Goal: Task Accomplishment & Management: Use online tool/utility

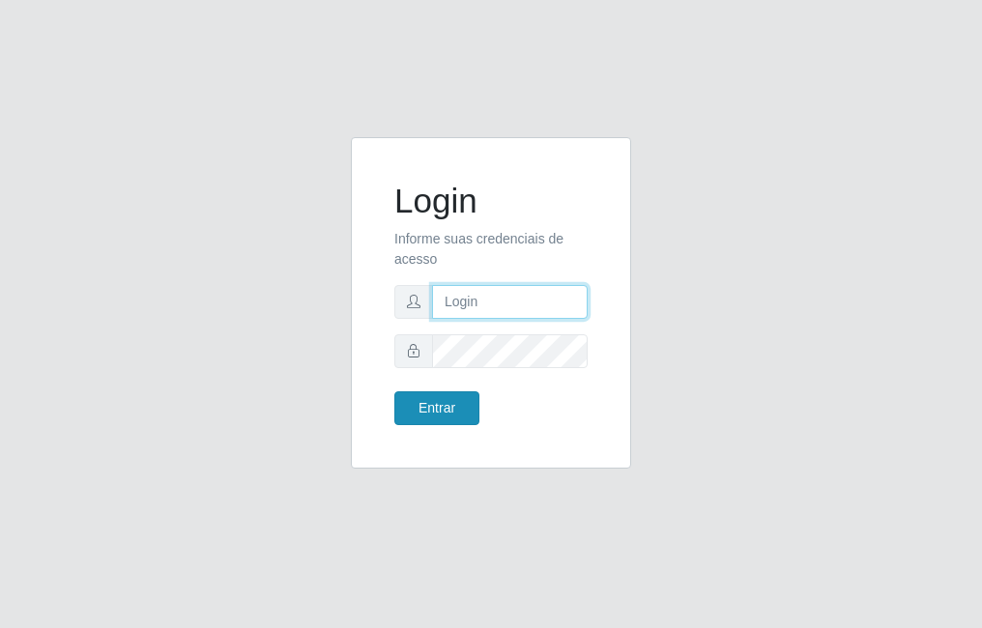
type input "raiane@B7"
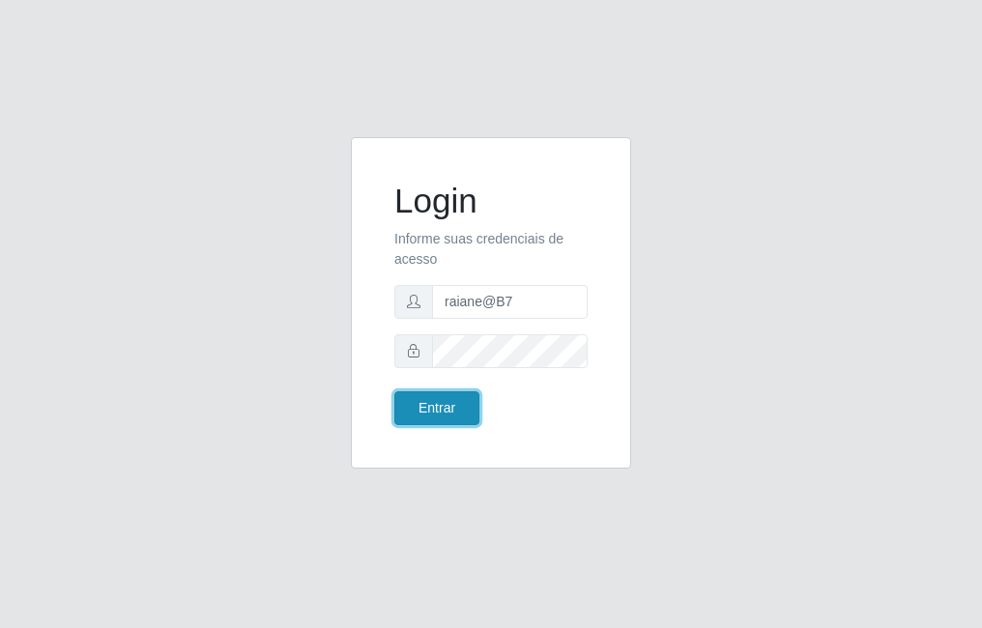
click at [450, 415] on button "Entrar" at bounding box center [436, 408] width 85 height 34
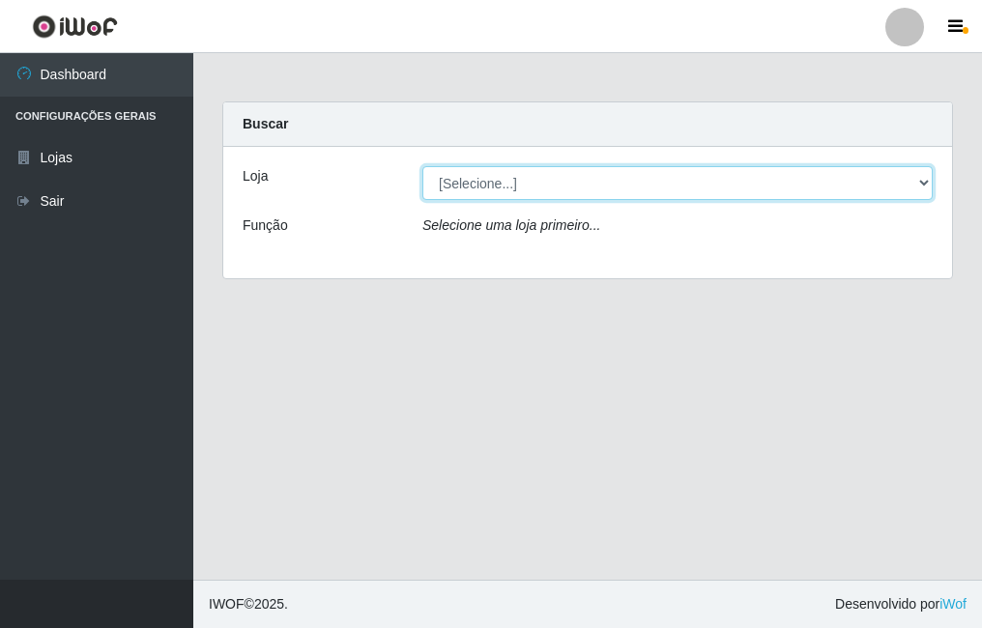
click at [466, 193] on select "[Selecione...] Bemais Supermercados - B7 Oitizeiro" at bounding box center [677, 183] width 510 height 34
select select "411"
click at [422, 166] on select "[Selecione...] Bemais Supermercados - B7 Oitizeiro" at bounding box center [677, 183] width 510 height 34
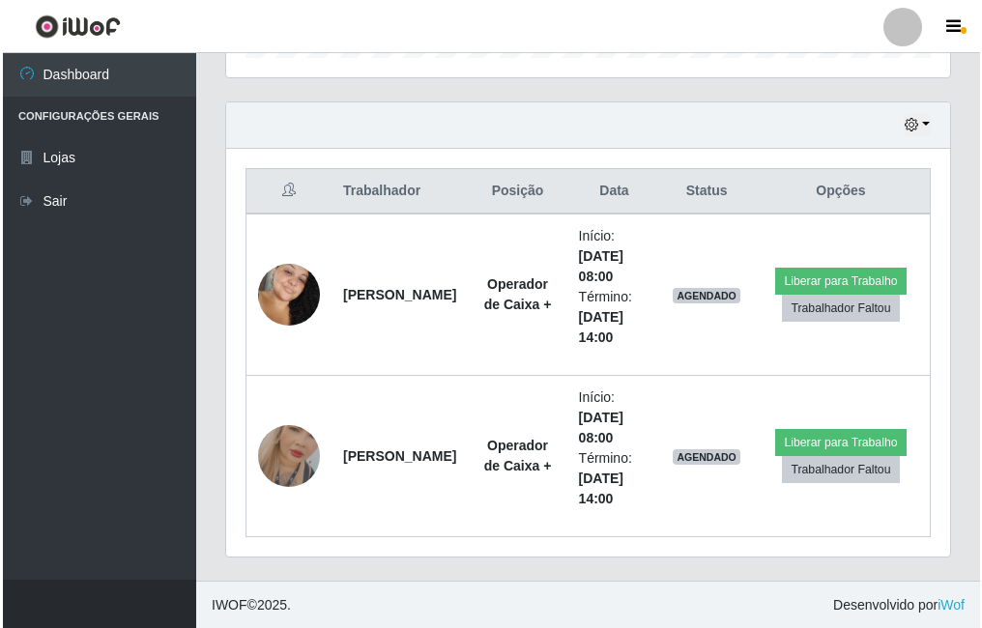
scroll to position [634, 0]
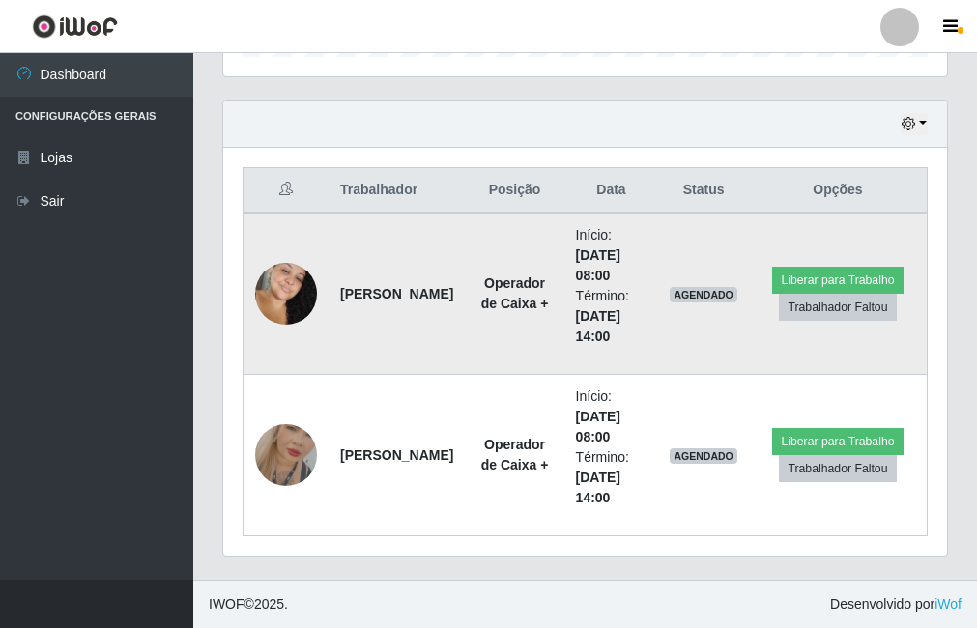
click at [293, 289] on img at bounding box center [286, 293] width 62 height 95
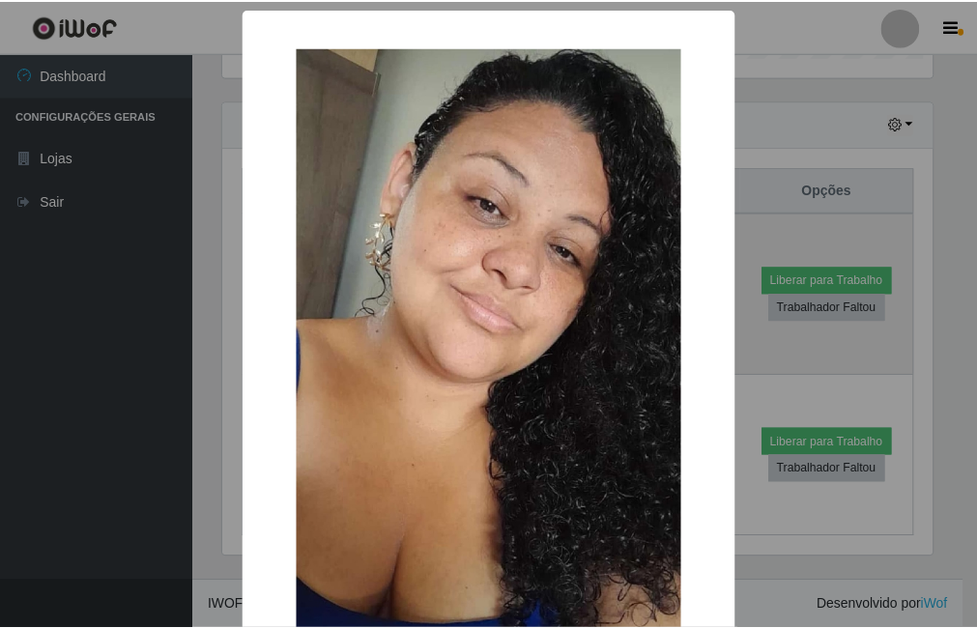
scroll to position [401, 714]
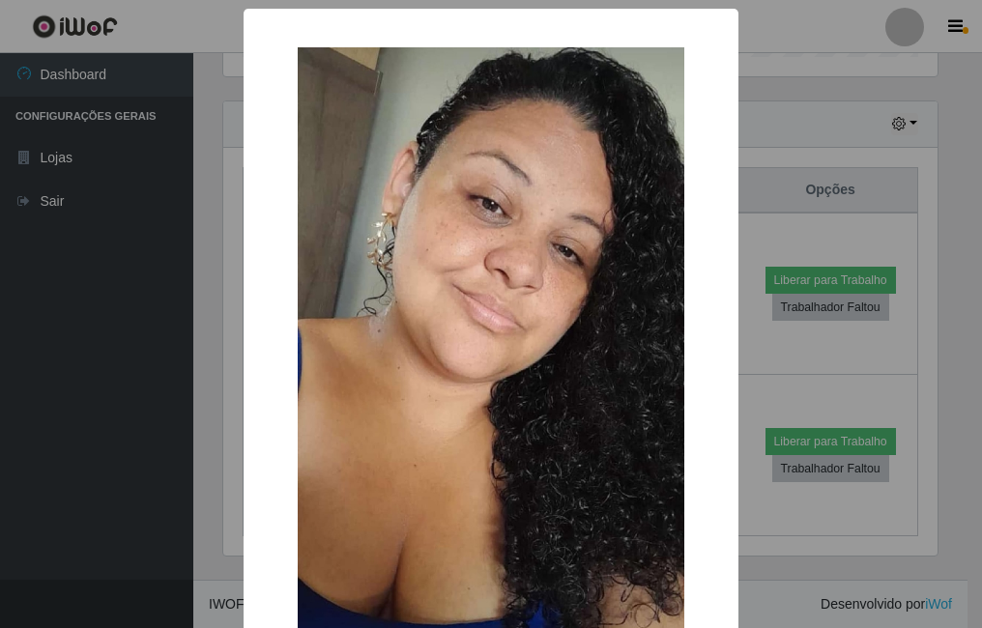
click at [345, 294] on img at bounding box center [491, 342] width 387 height 591
click at [216, 312] on div "× OK Cancel" at bounding box center [491, 314] width 982 height 628
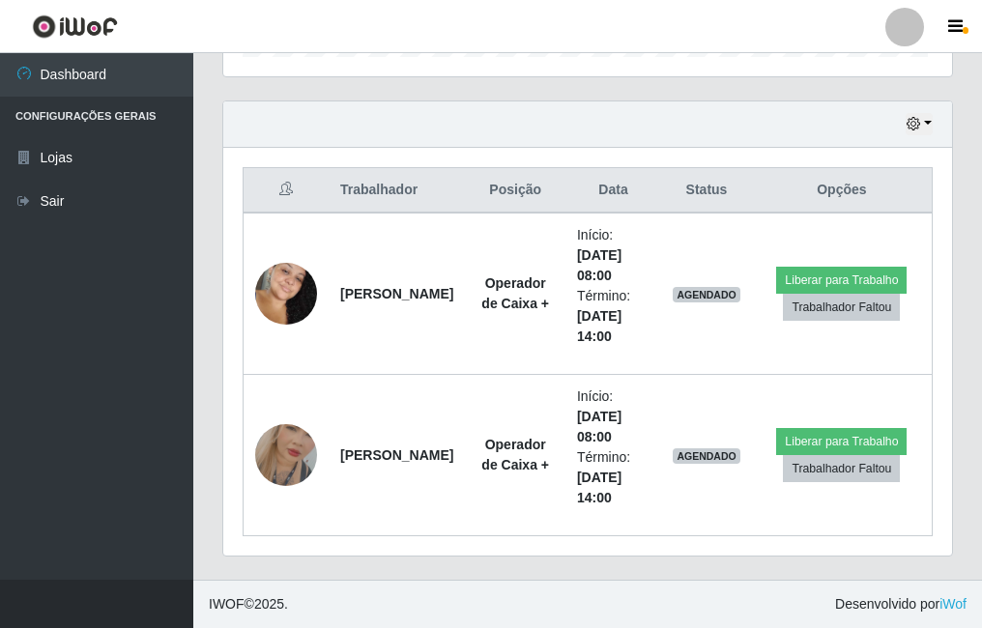
scroll to position [401, 724]
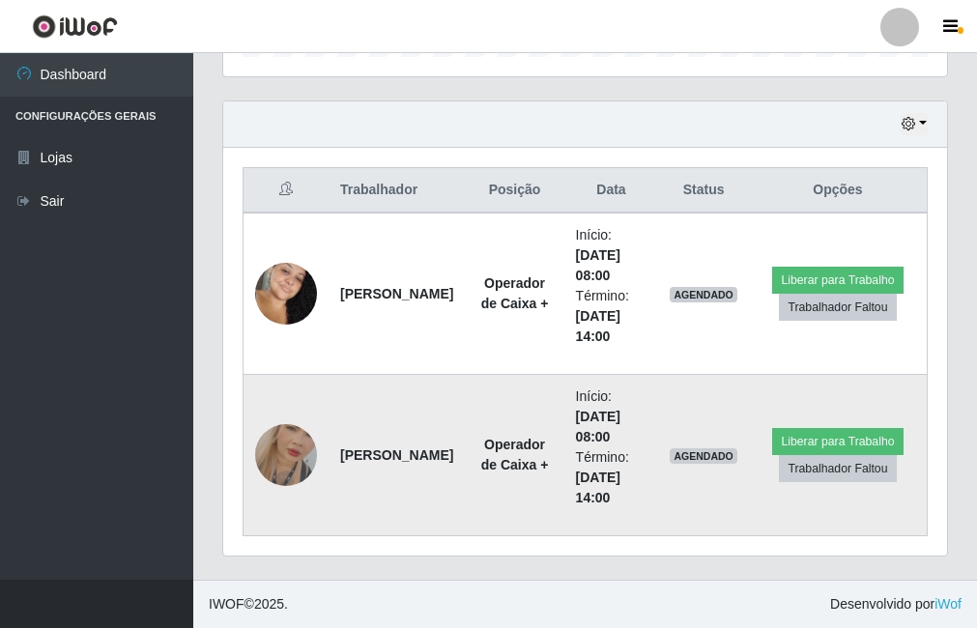
click at [285, 438] on img at bounding box center [286, 455] width 62 height 110
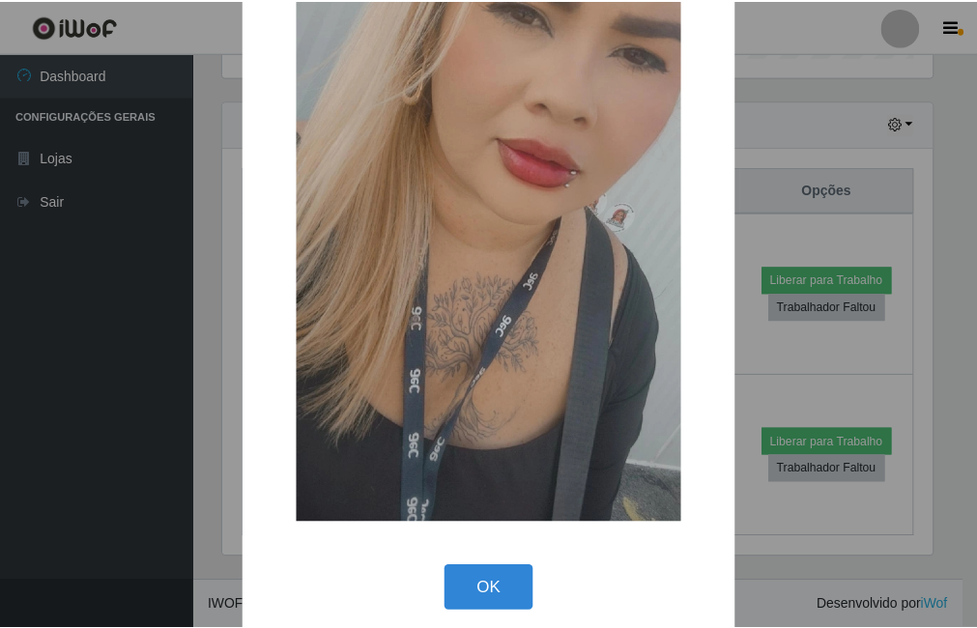
scroll to position [228, 0]
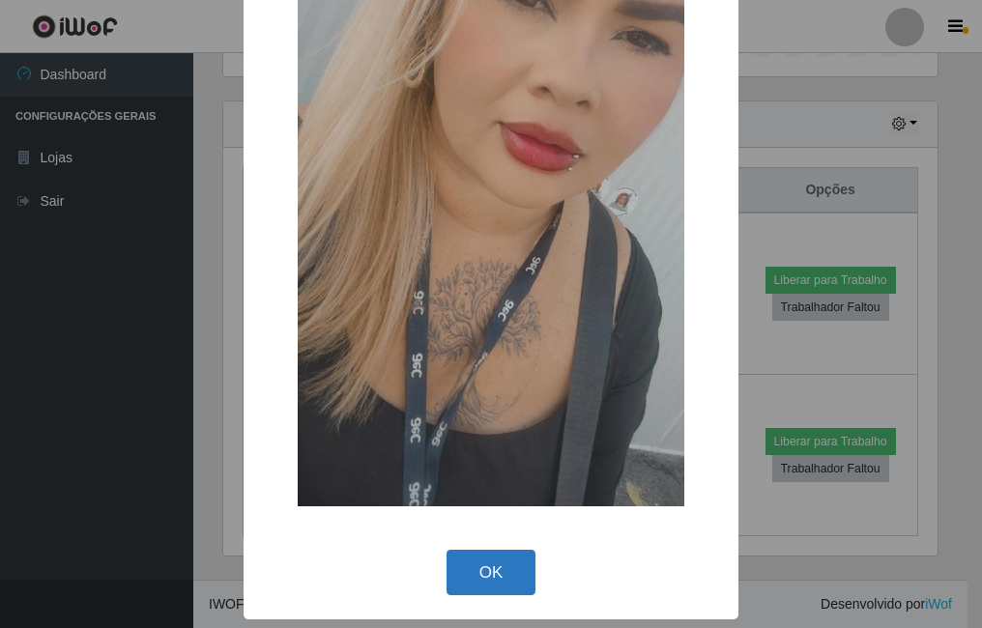
click at [478, 574] on button "OK" at bounding box center [492, 572] width 90 height 45
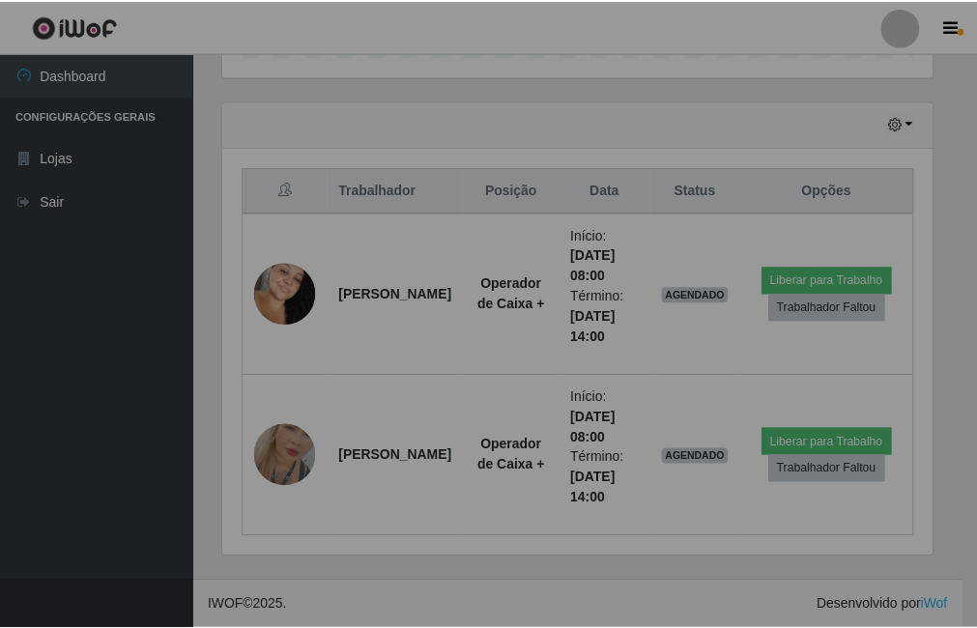
scroll to position [401, 724]
